Goal: Navigation & Orientation: Find specific page/section

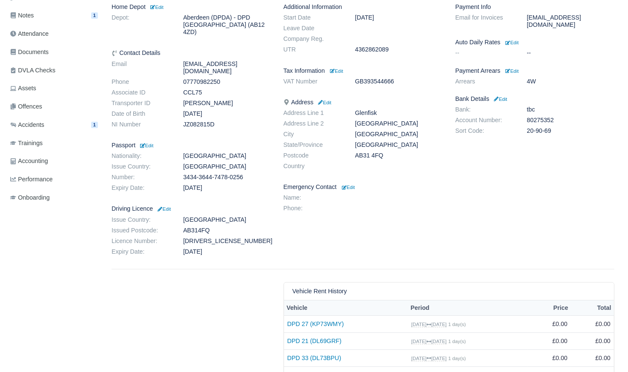
scroll to position [170, 0]
